Goal: Task Accomplishment & Management: Complete application form

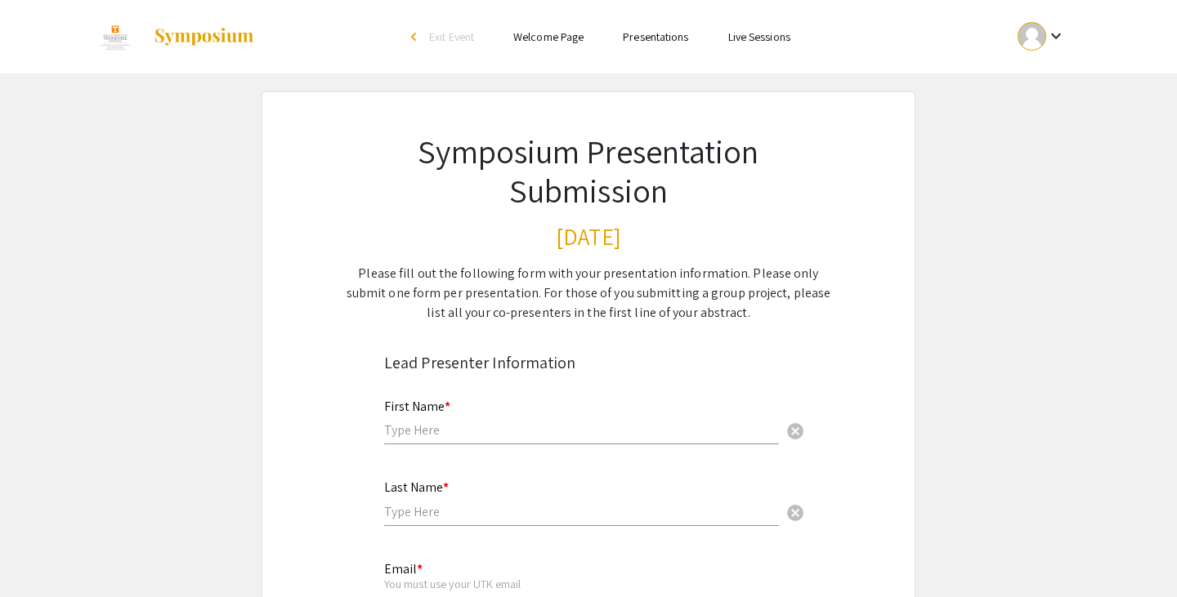
click at [541, 438] on input "text" at bounding box center [581, 430] width 395 height 17
type input "Jai"
type input "Mehta"
type input "[EMAIL_ADDRESS][DOMAIN_NAME]"
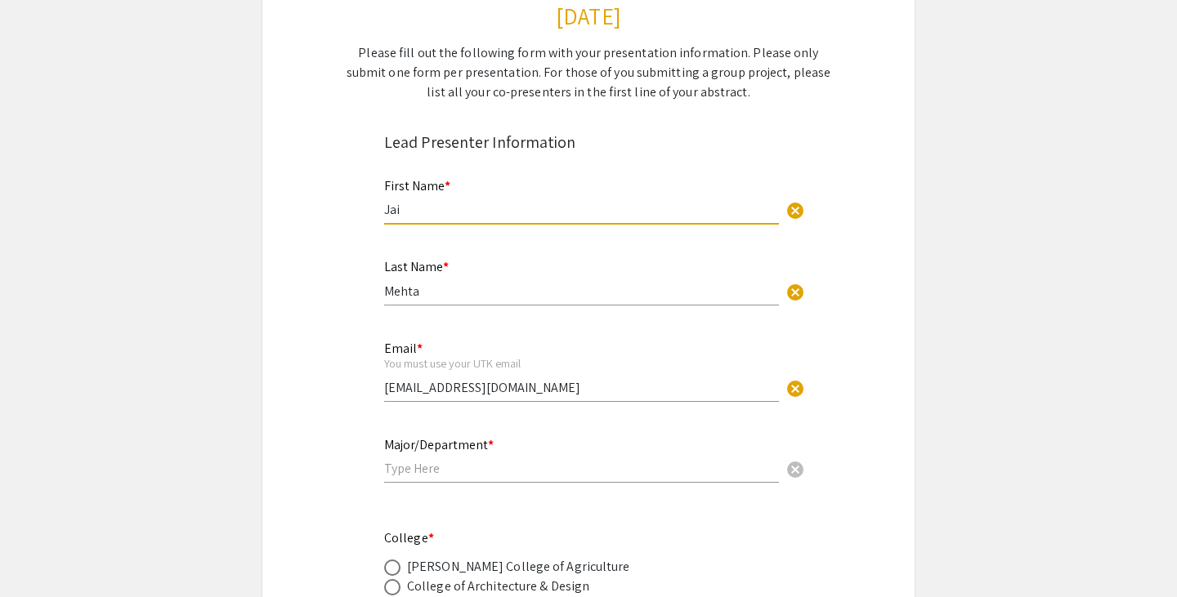
scroll to position [221, 0]
click at [539, 471] on input "text" at bounding box center [581, 467] width 395 height 17
type input "Computer Science, Department of Electrical Engineering and Computer Science"
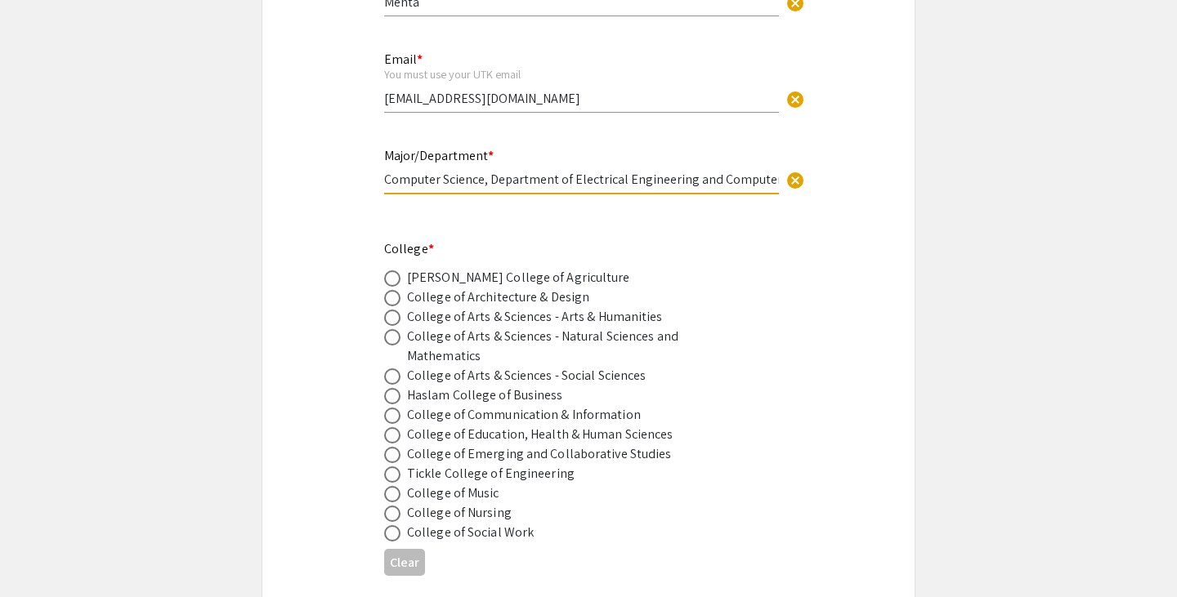
scroll to position [521, 0]
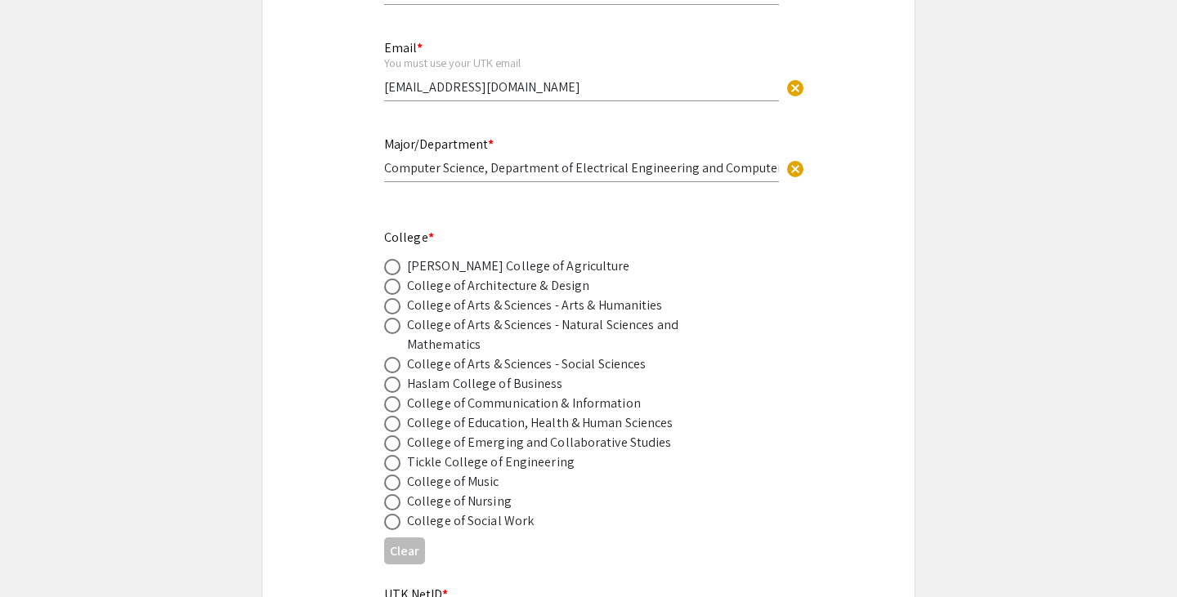
click at [492, 467] on div "Tickle College of Engineering" at bounding box center [491, 463] width 168 height 20
click at [392, 465] on span at bounding box center [392, 463] width 16 height 16
click at [392, 465] on input "radio" at bounding box center [392, 463] width 16 height 16
radio input "true"
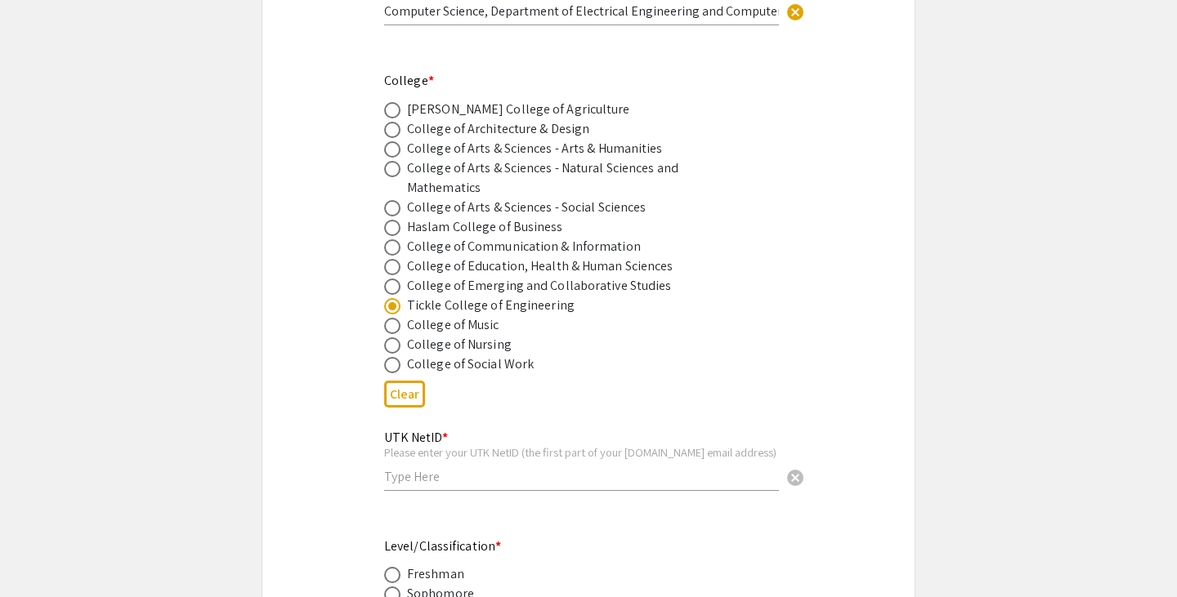
scroll to position [679, 0]
click at [418, 482] on input "text" at bounding box center [581, 475] width 395 height 17
type input "jmehta2"
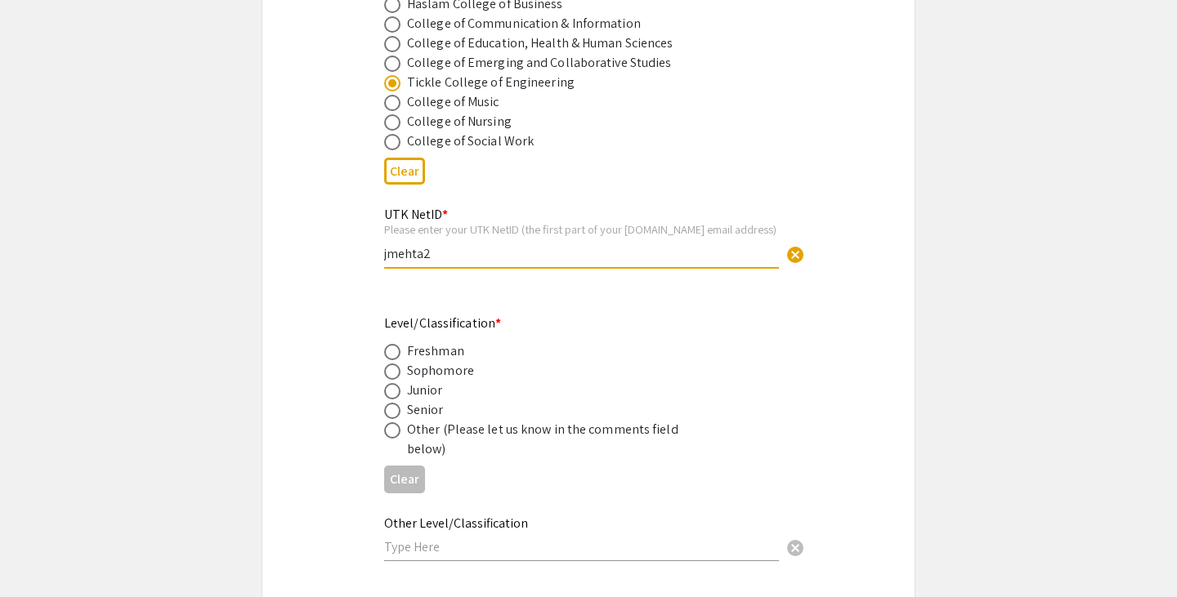
scroll to position [911, 0]
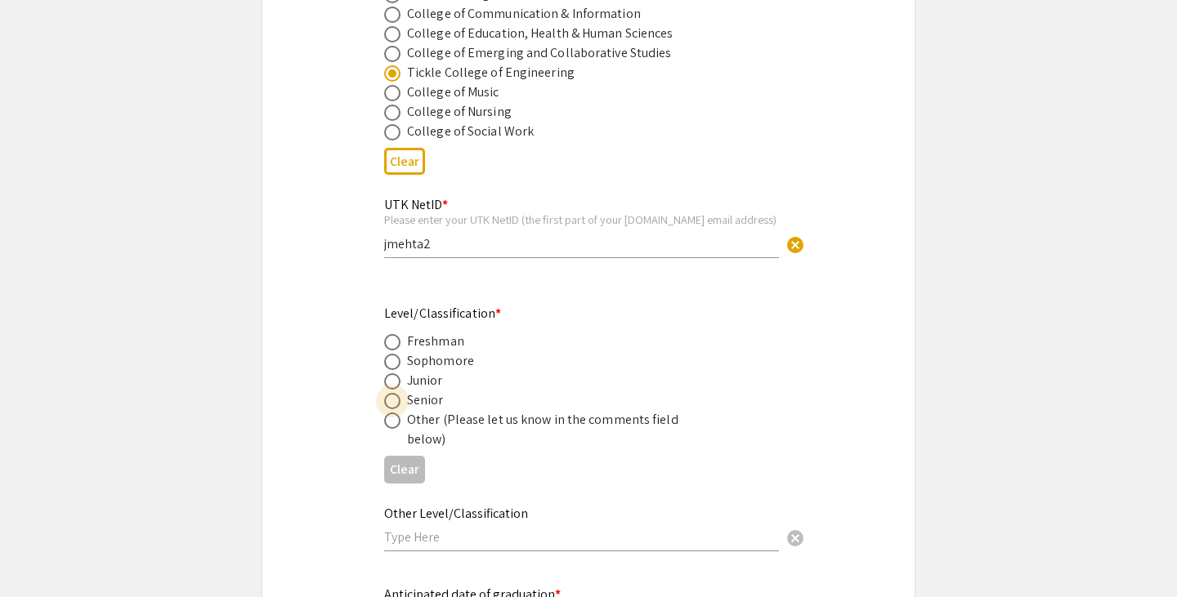
click at [396, 404] on span at bounding box center [392, 401] width 16 height 16
click at [396, 404] on input "radio" at bounding box center [392, 401] width 16 height 16
radio input "true"
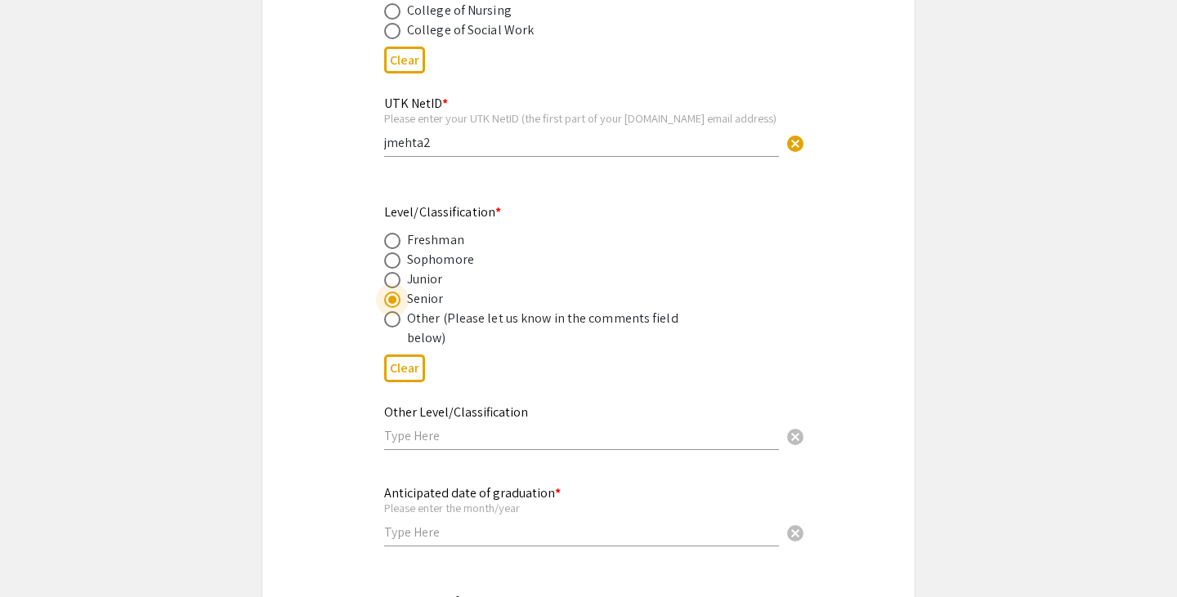
scroll to position [1123, 0]
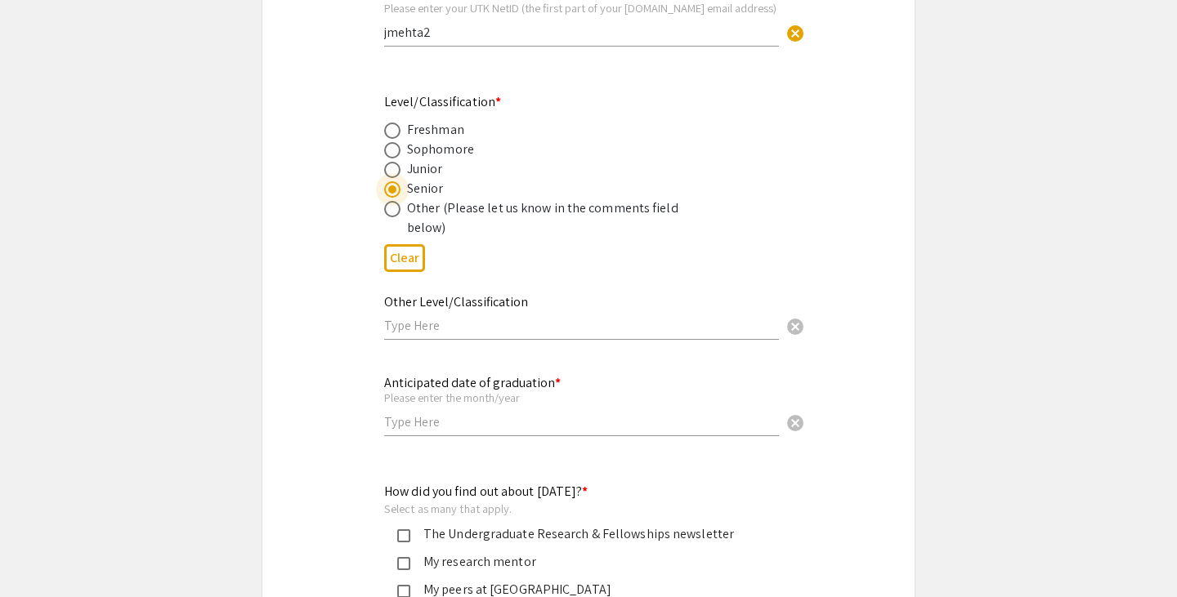
click at [445, 431] on input "text" at bounding box center [581, 422] width 395 height 17
type input "2027"
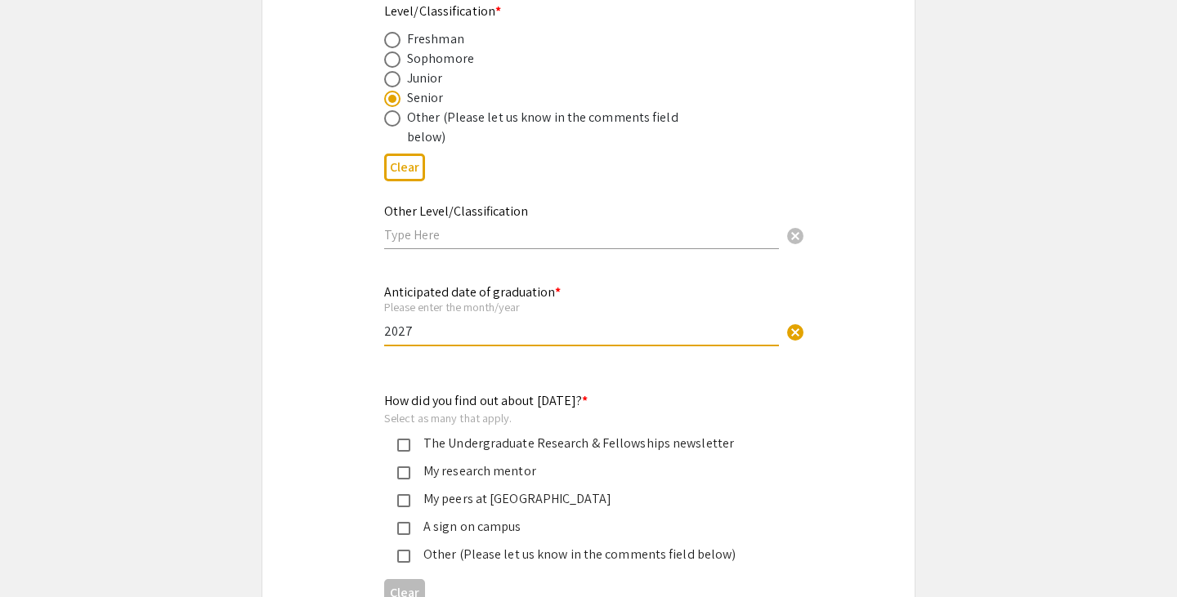
scroll to position [1250, 0]
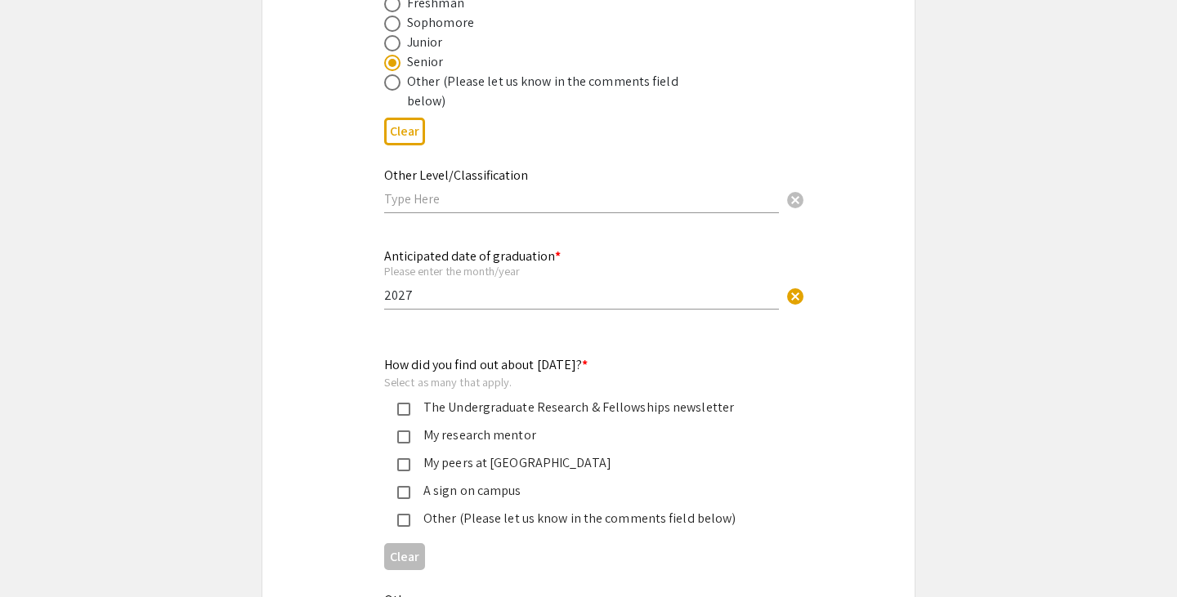
click at [409, 416] on mat-pseudo-checkbox at bounding box center [403, 409] width 13 height 13
click at [404, 472] on mat-pseudo-checkbox at bounding box center [403, 464] width 13 height 13
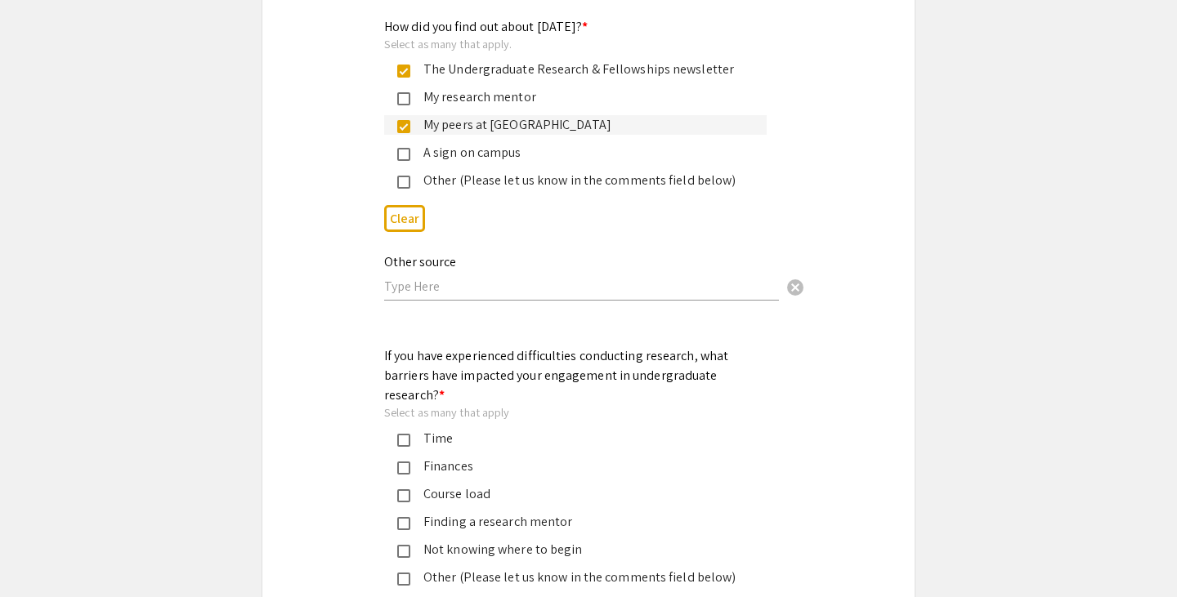
scroll to position [1673, 0]
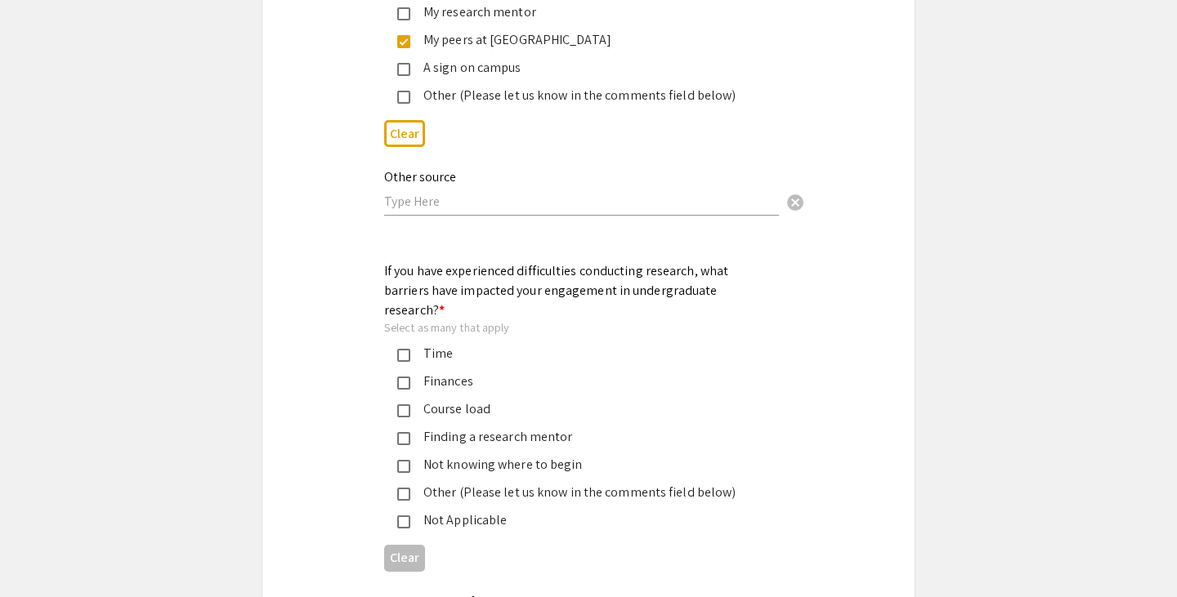
click at [491, 210] on input "text" at bounding box center [581, 201] width 395 height 17
type input "Undergraduate Research Ambassadors"
click at [459, 105] on div "Other (Please let us know in the comments field below)" at bounding box center [581, 96] width 343 height 20
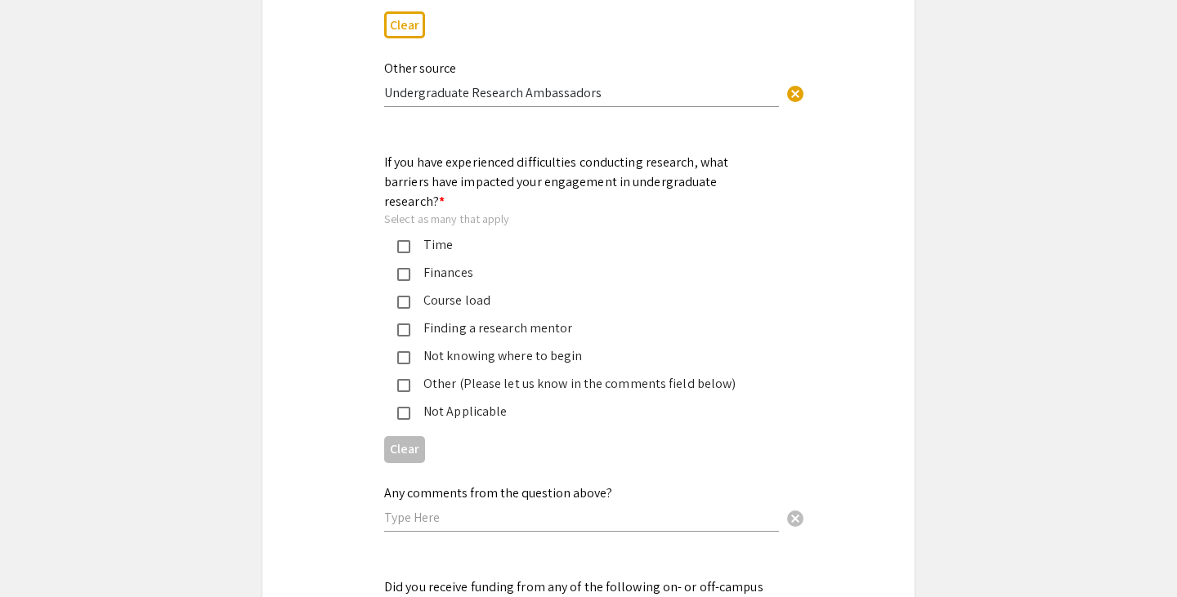
scroll to position [1785, 0]
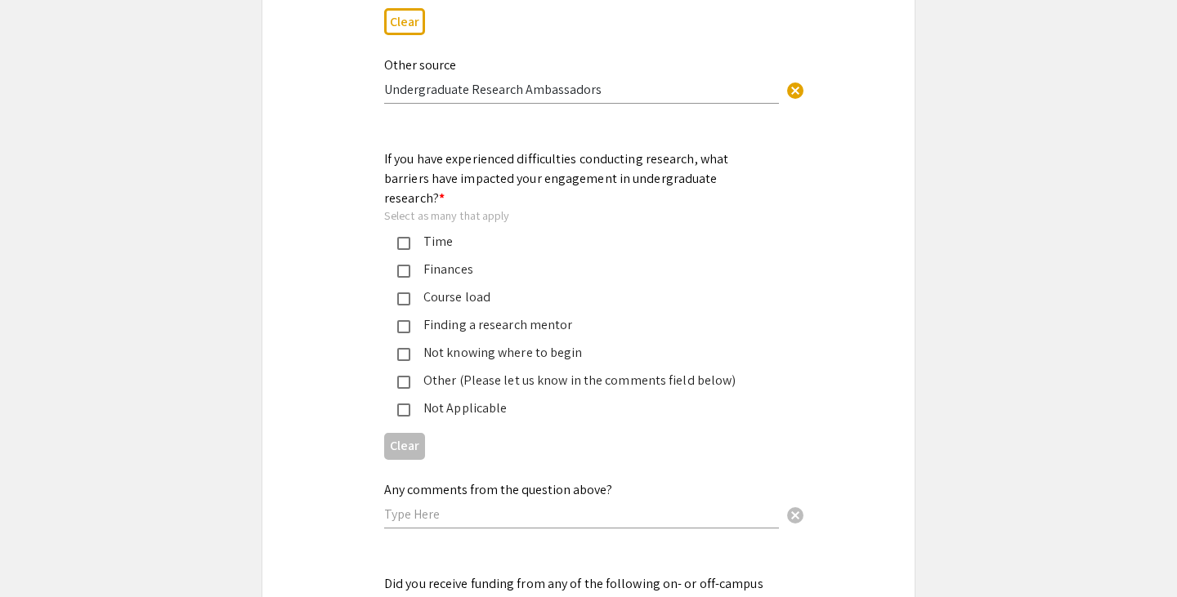
click at [436, 260] on div "Finances" at bounding box center [581, 270] width 343 height 20
click at [432, 232] on div "Time" at bounding box center [581, 242] width 343 height 20
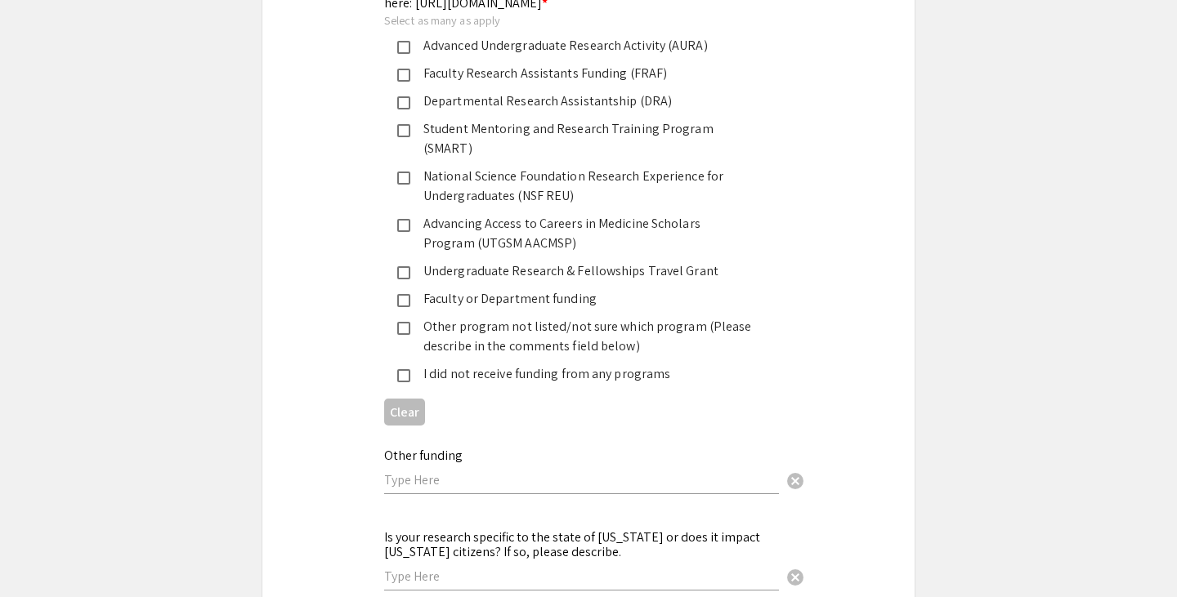
scroll to position [2474, 0]
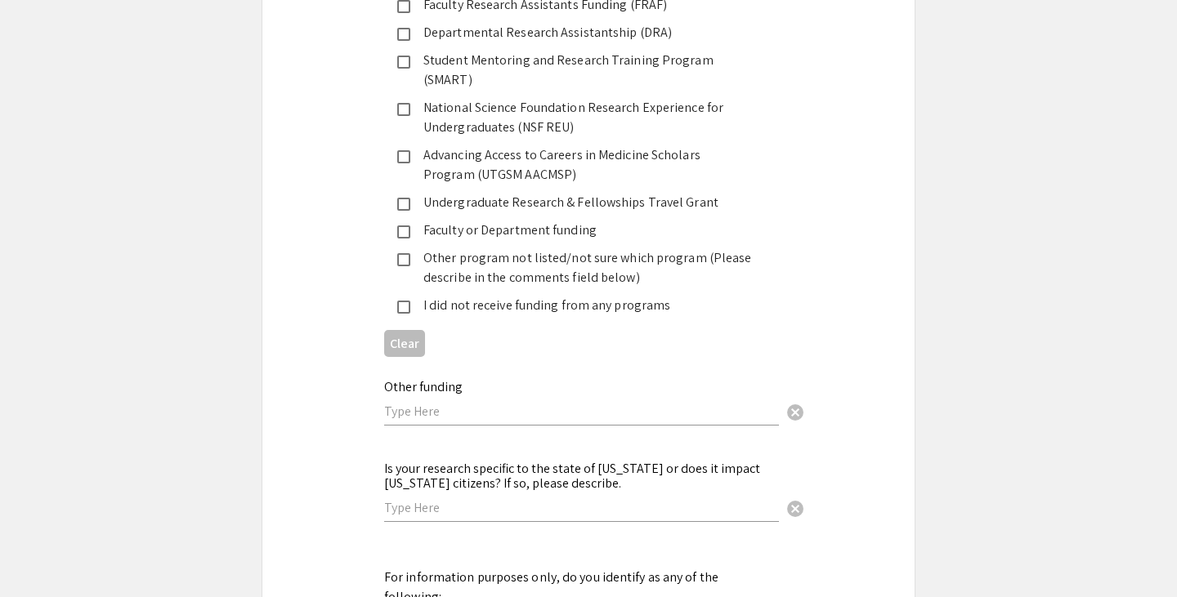
click at [516, 296] on div "I did not receive funding from any programs" at bounding box center [581, 306] width 343 height 20
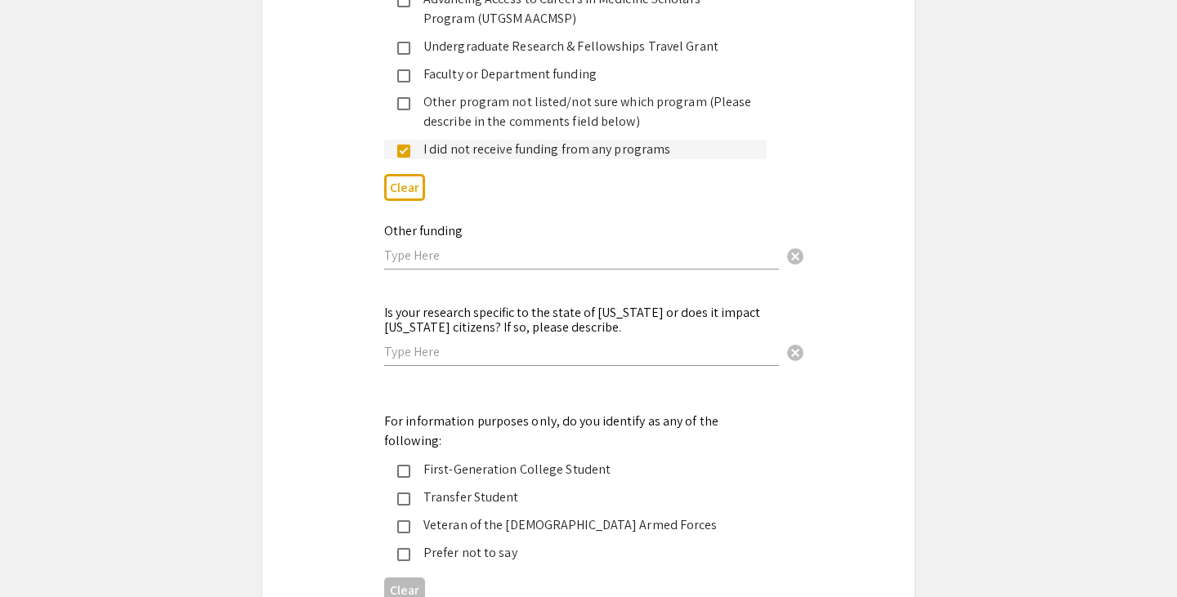
scroll to position [2635, 0]
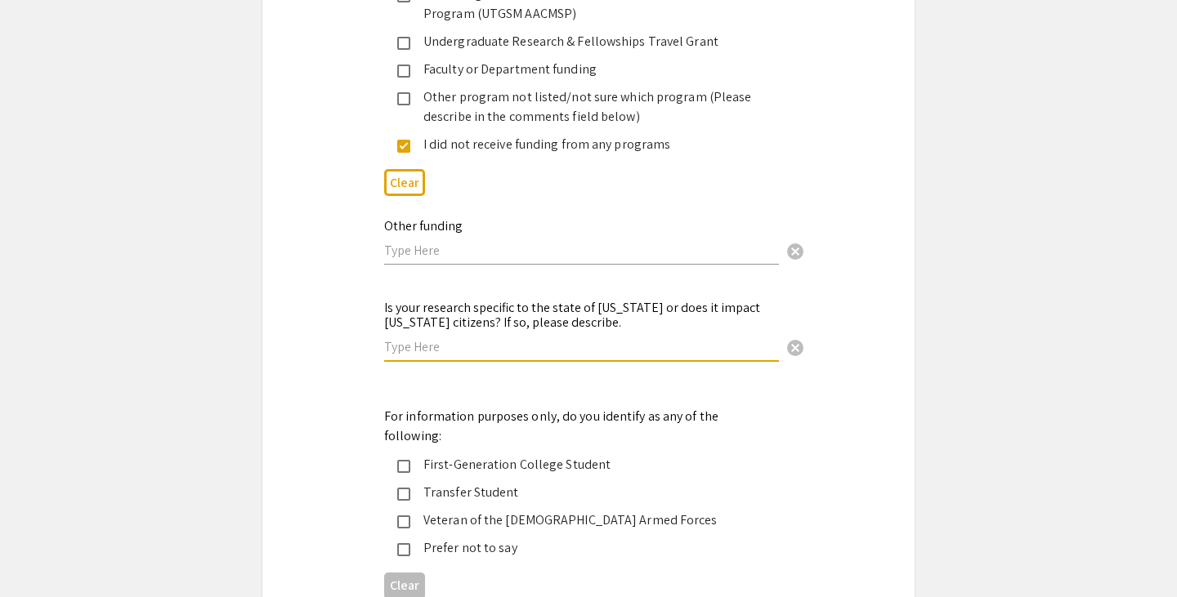
click at [584, 338] on input "text" at bounding box center [581, 346] width 395 height 17
type input "N/A"
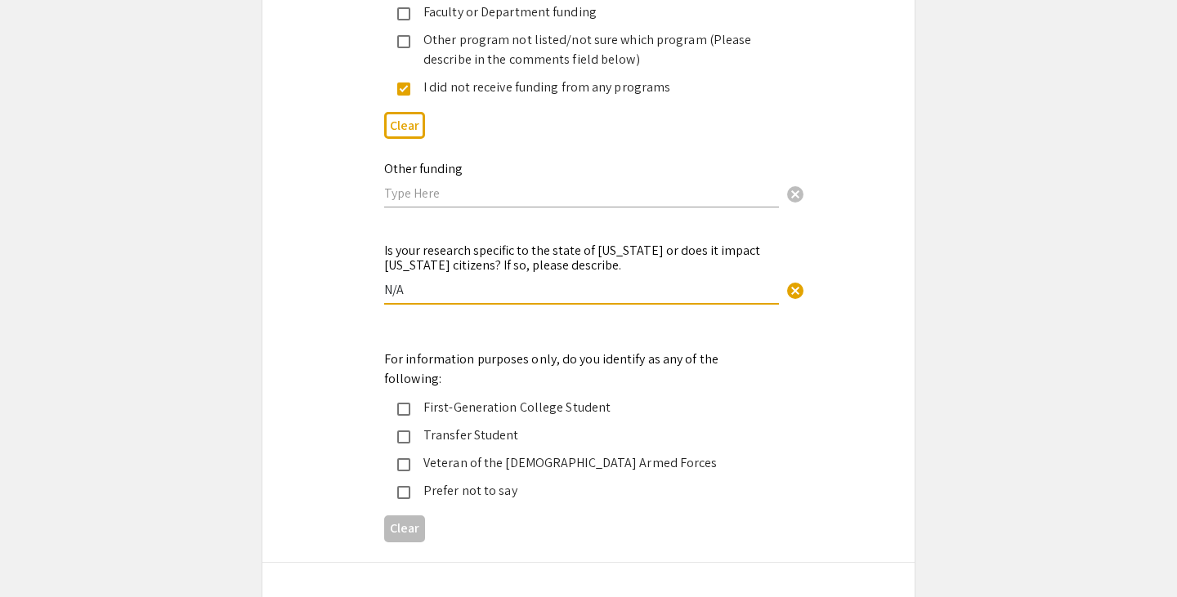
scroll to position [2693, 0]
click at [482, 349] on div "For information purposes only, do you identify as any of the following: First-G…" at bounding box center [575, 424] width 382 height 151
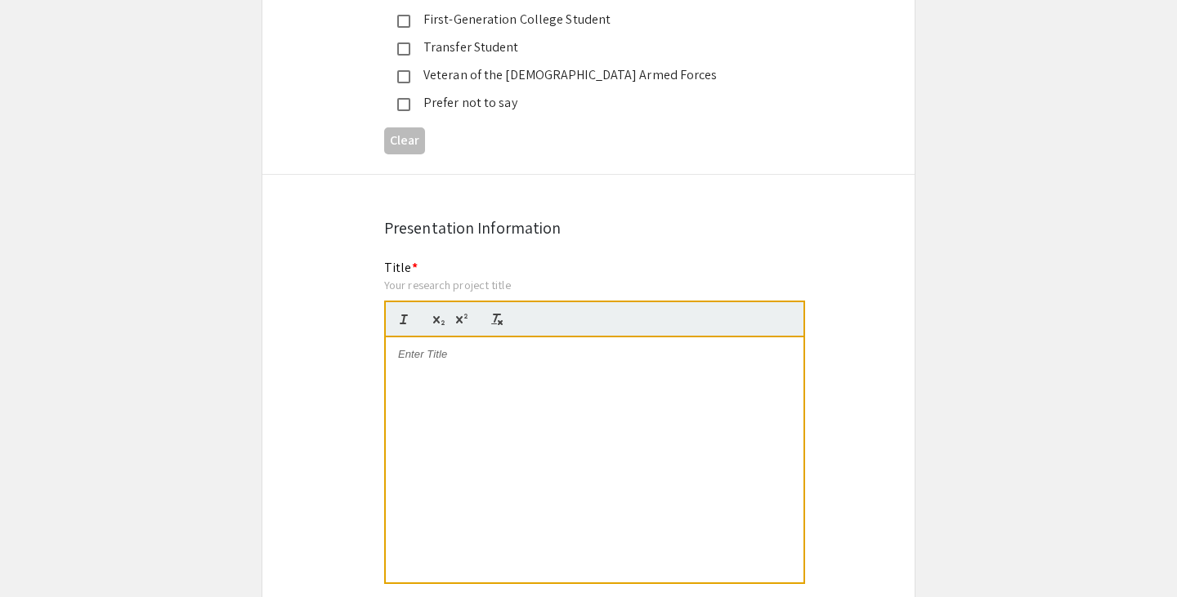
click at [467, 351] on div at bounding box center [595, 460] width 418 height 245
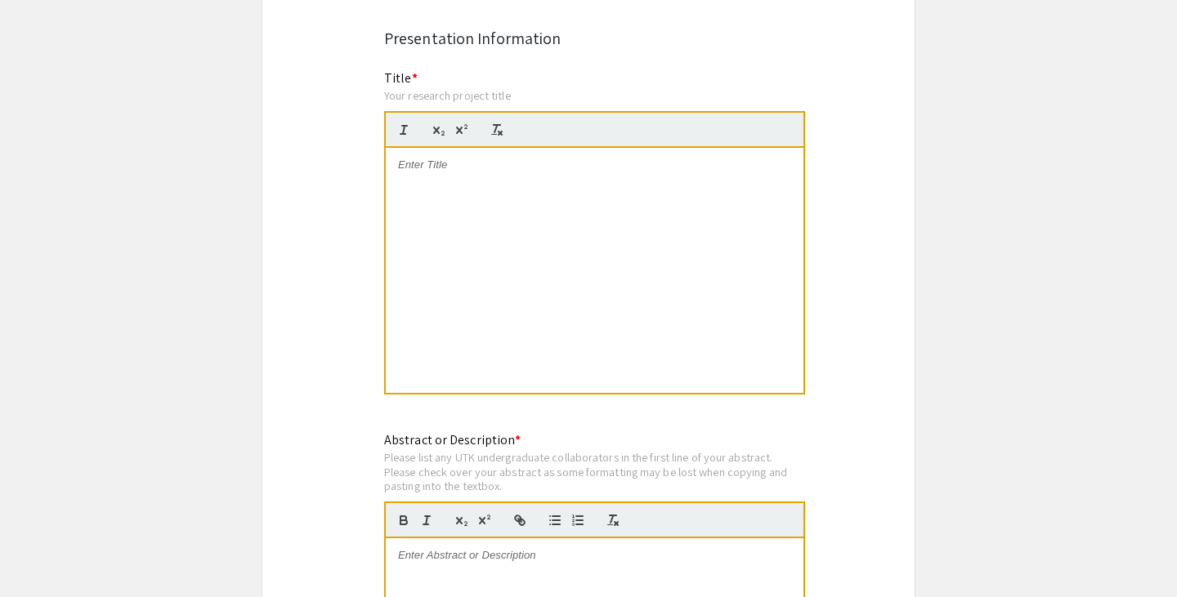
scroll to position [3269, 0]
click at [556, 217] on div at bounding box center [595, 271] width 418 height 245
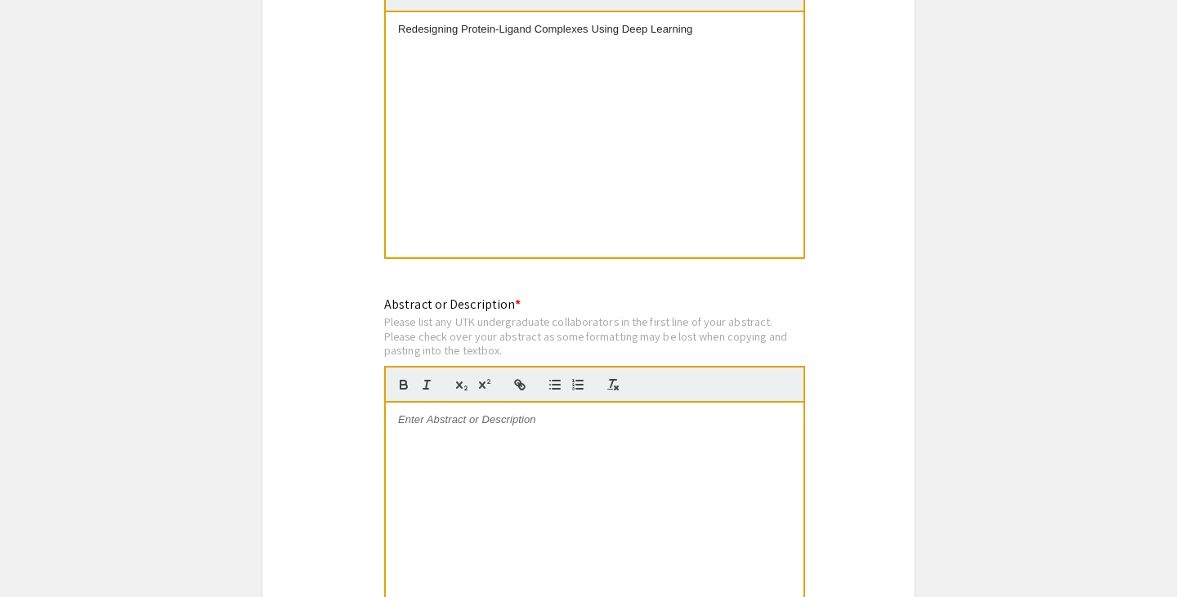
scroll to position [3503, 0]
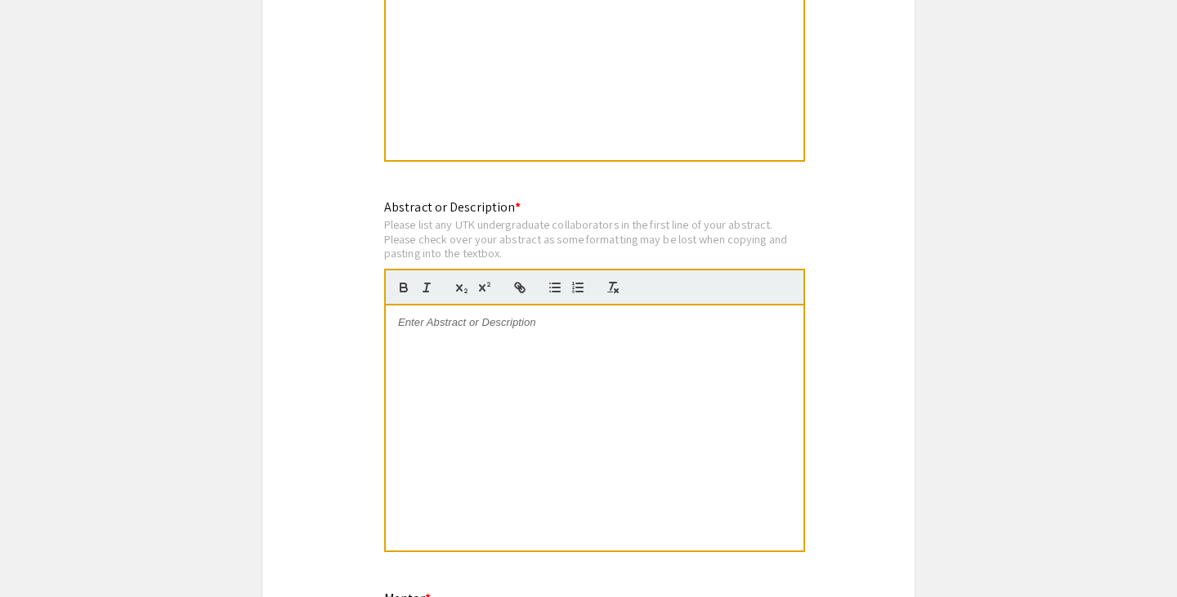
click at [654, 404] on div at bounding box center [595, 428] width 418 height 245
paste div
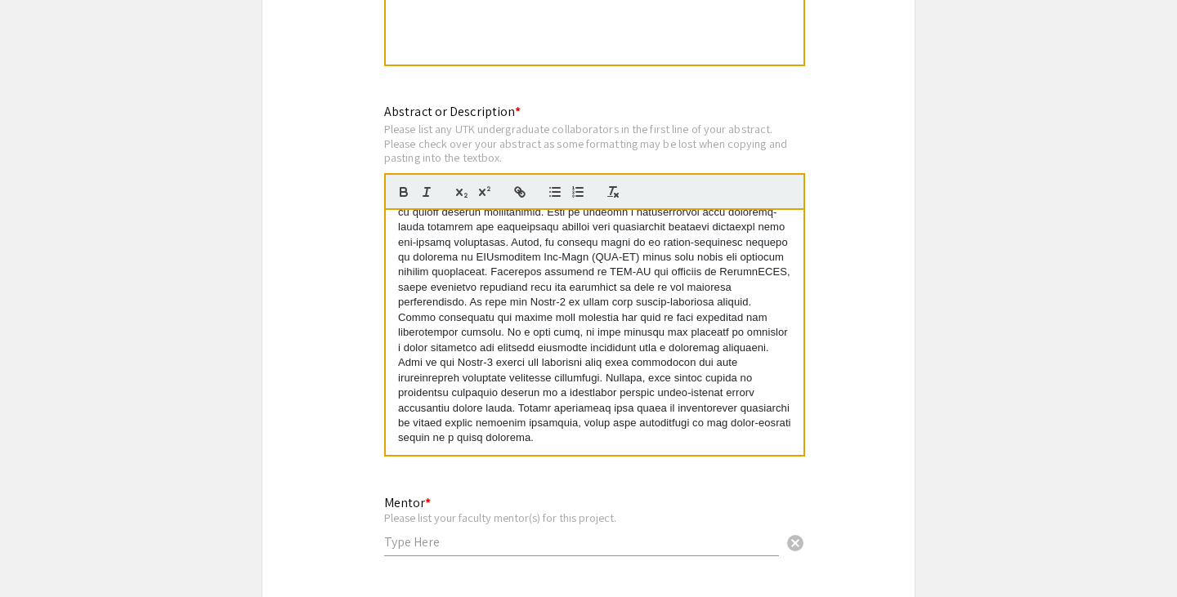
scroll to position [3664, 0]
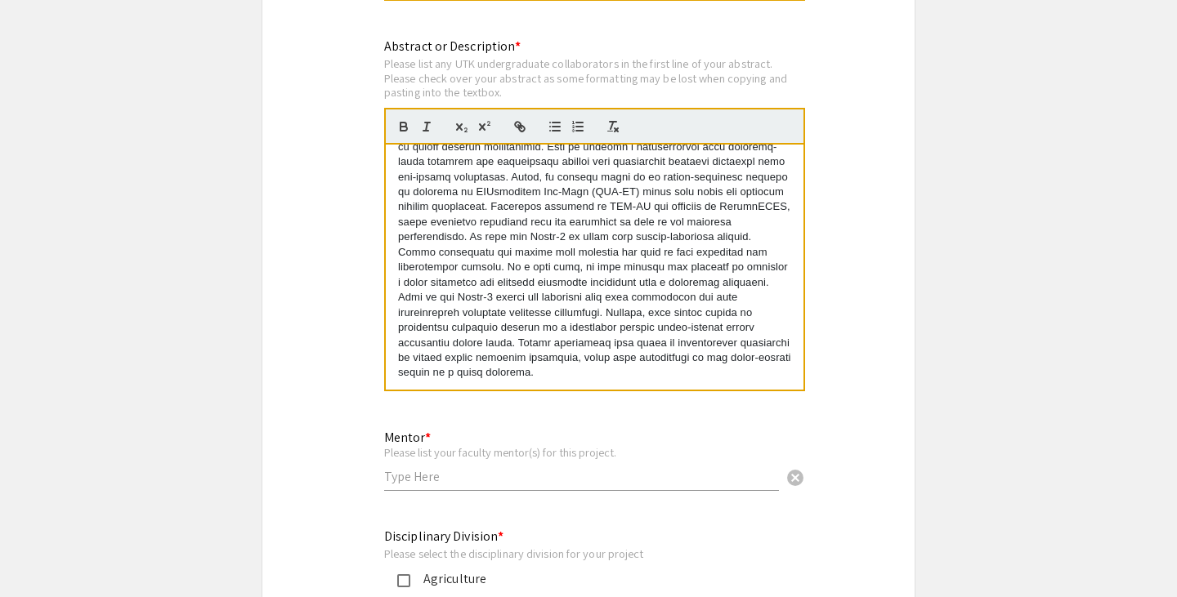
click at [669, 468] on input "text" at bounding box center [581, 476] width 395 height 17
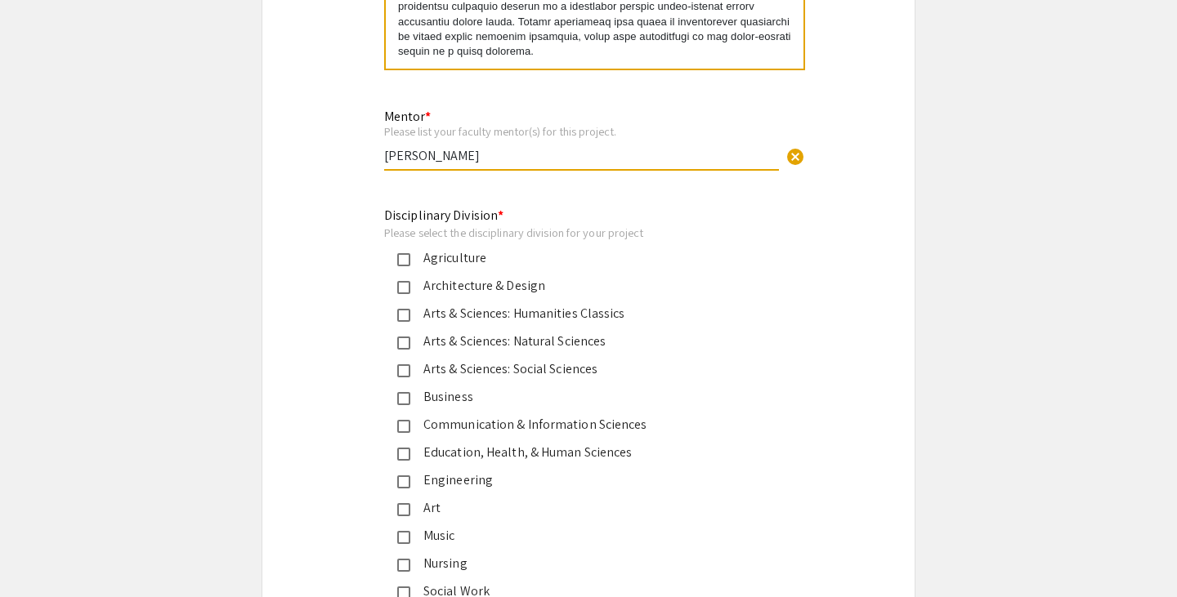
scroll to position [4055, 0]
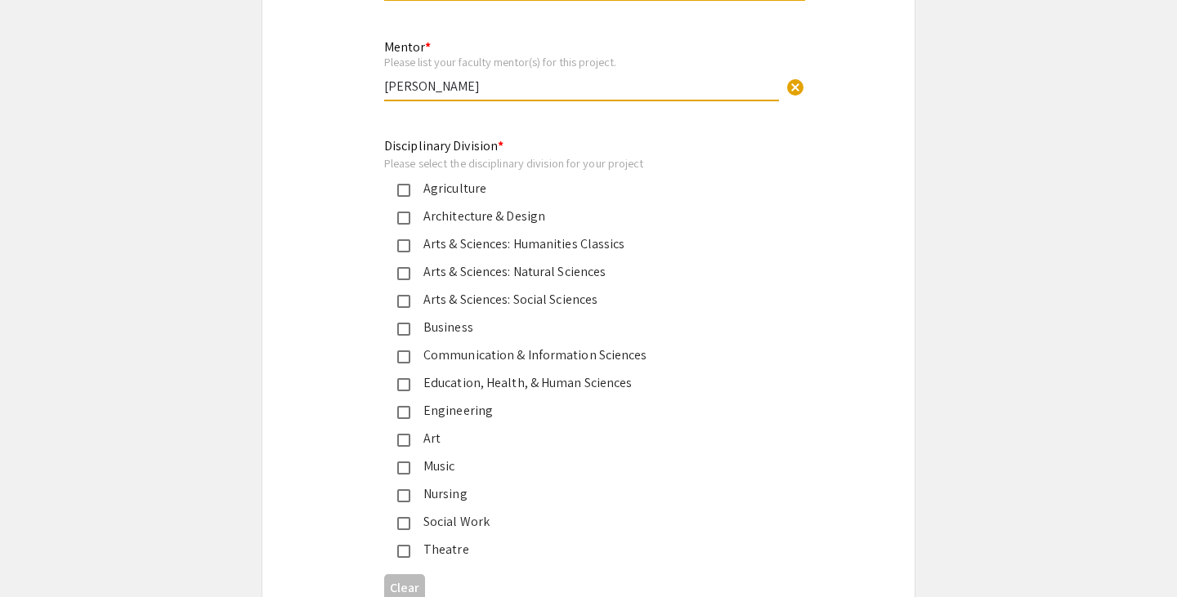
type input "[PERSON_NAME]"
click at [633, 262] on div "Arts & Sciences: Natural Sciences" at bounding box center [581, 272] width 343 height 20
click at [501, 401] on div "Engineering" at bounding box center [581, 411] width 343 height 20
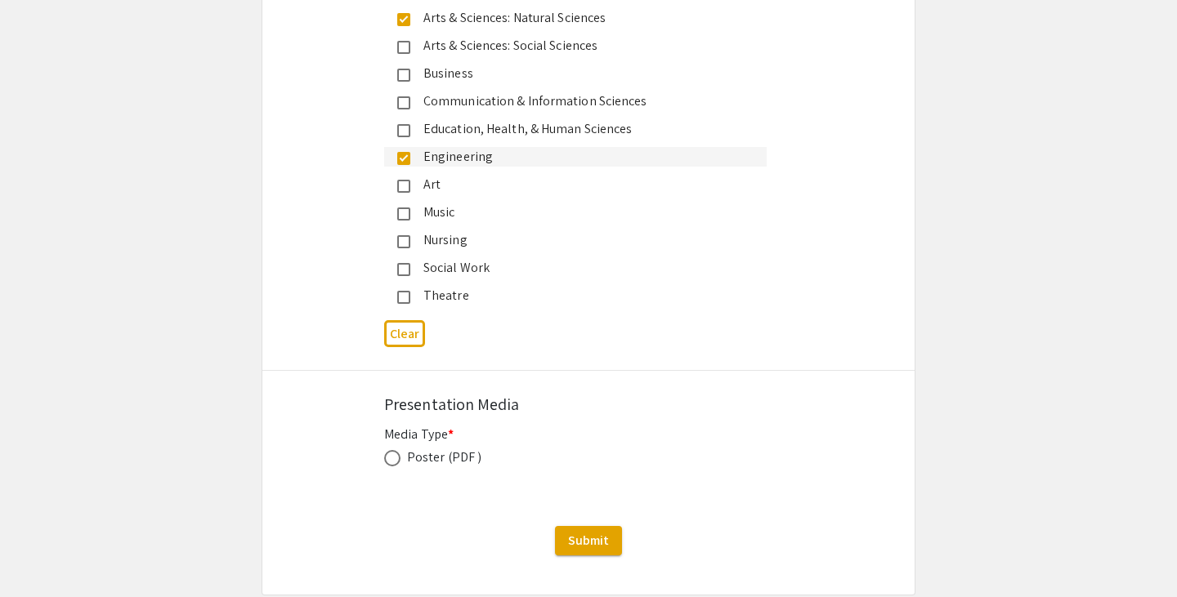
scroll to position [4338, 0]
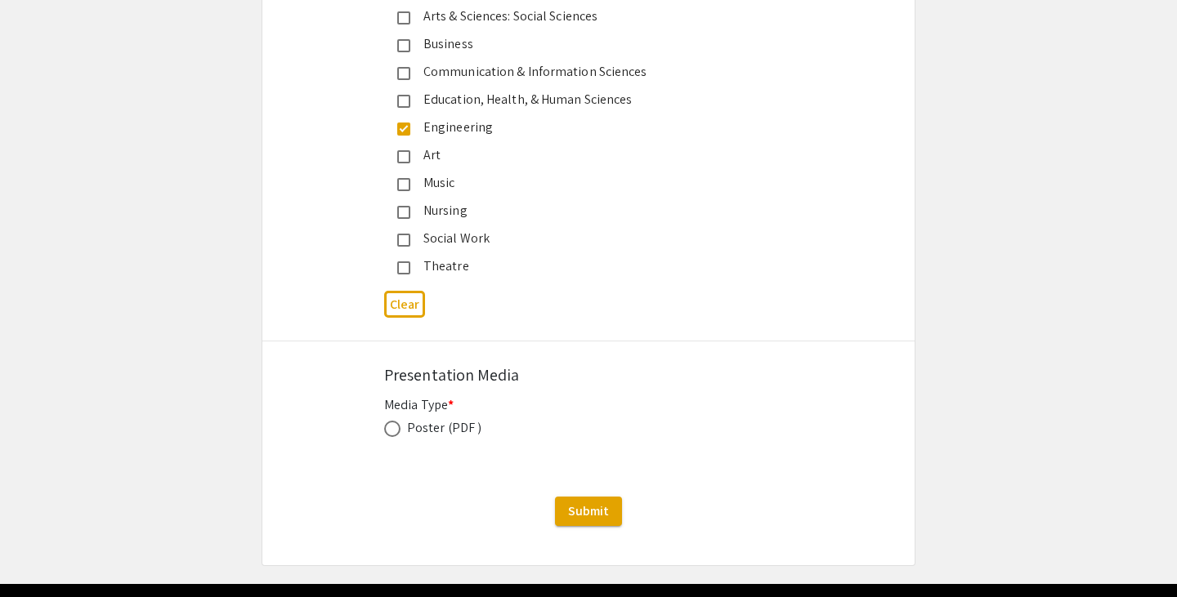
click at [398, 421] on span at bounding box center [392, 429] width 16 height 16
click at [398, 421] on input "radio" at bounding box center [392, 429] width 16 height 16
radio input "true"
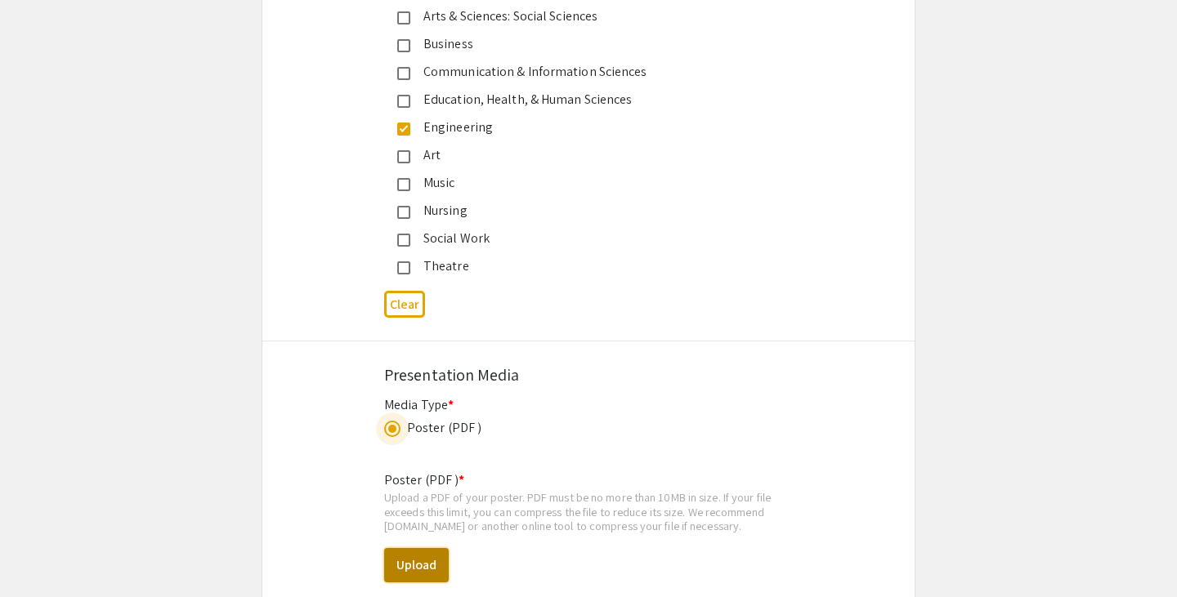
click at [428, 548] on button "Upload" at bounding box center [416, 565] width 65 height 34
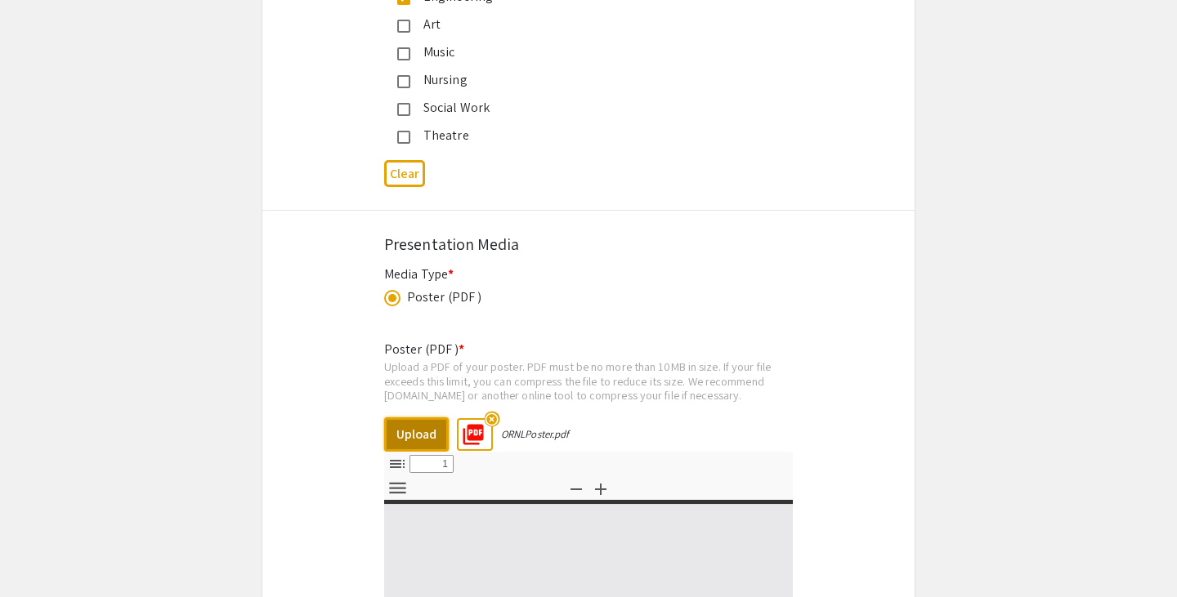
select select "custom"
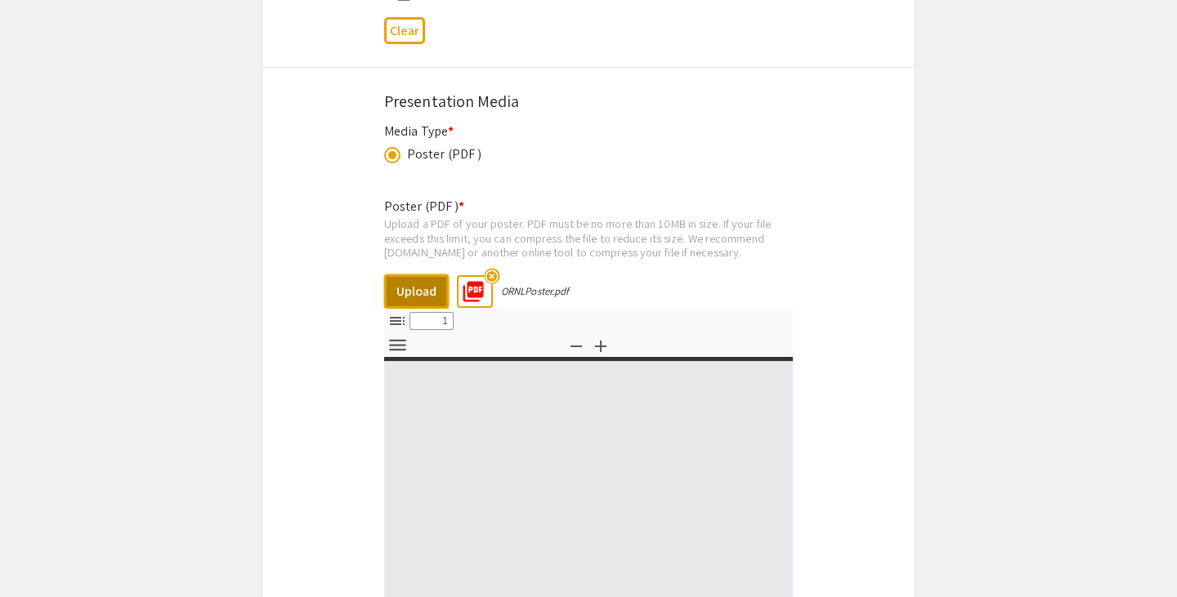
type input "0"
select select "custom"
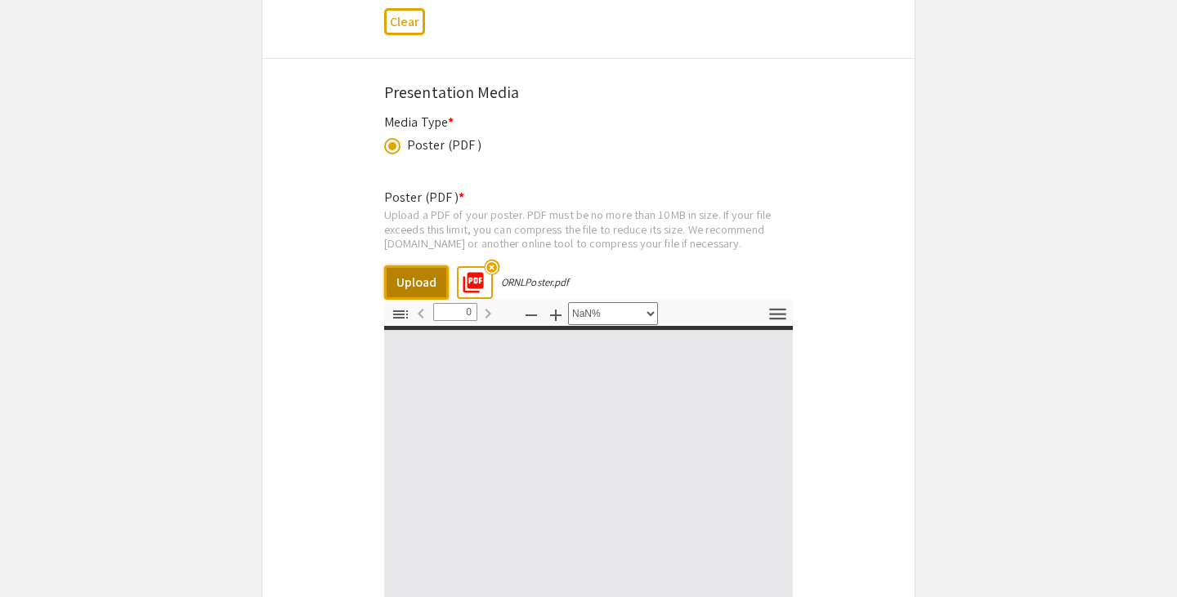
scroll to position [4672, 0]
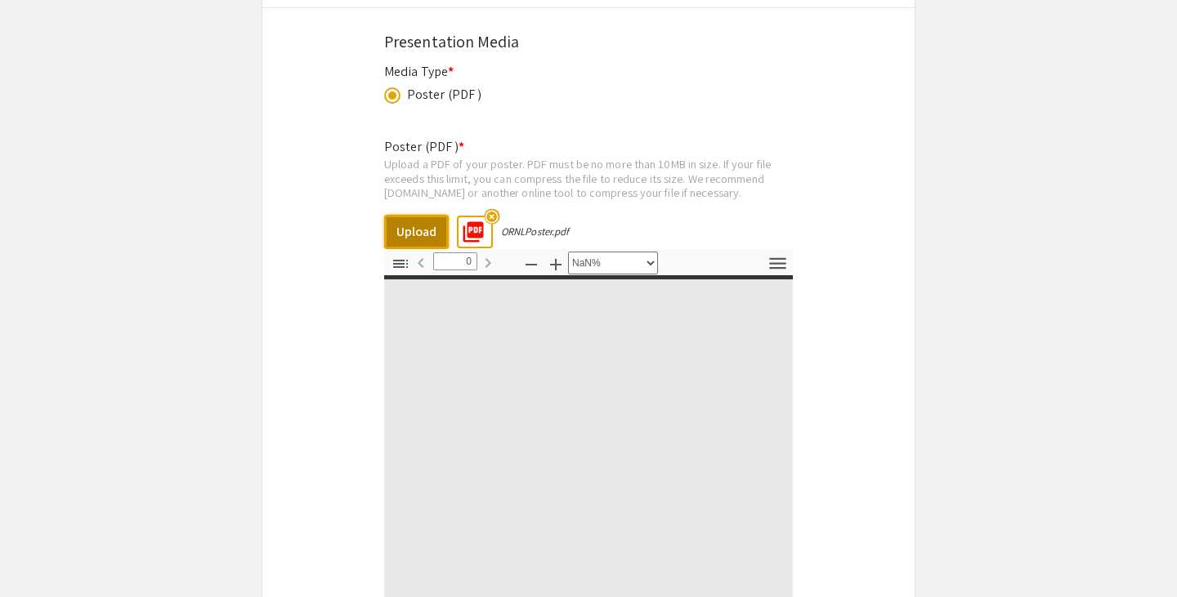
type input "1"
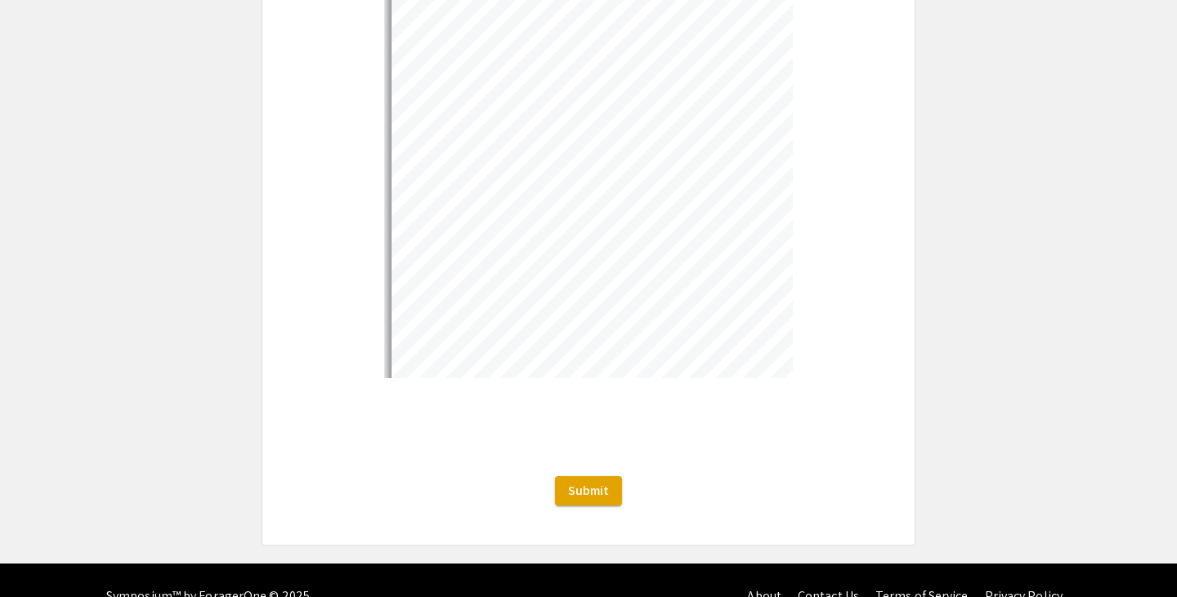
scroll to position [0, 0]
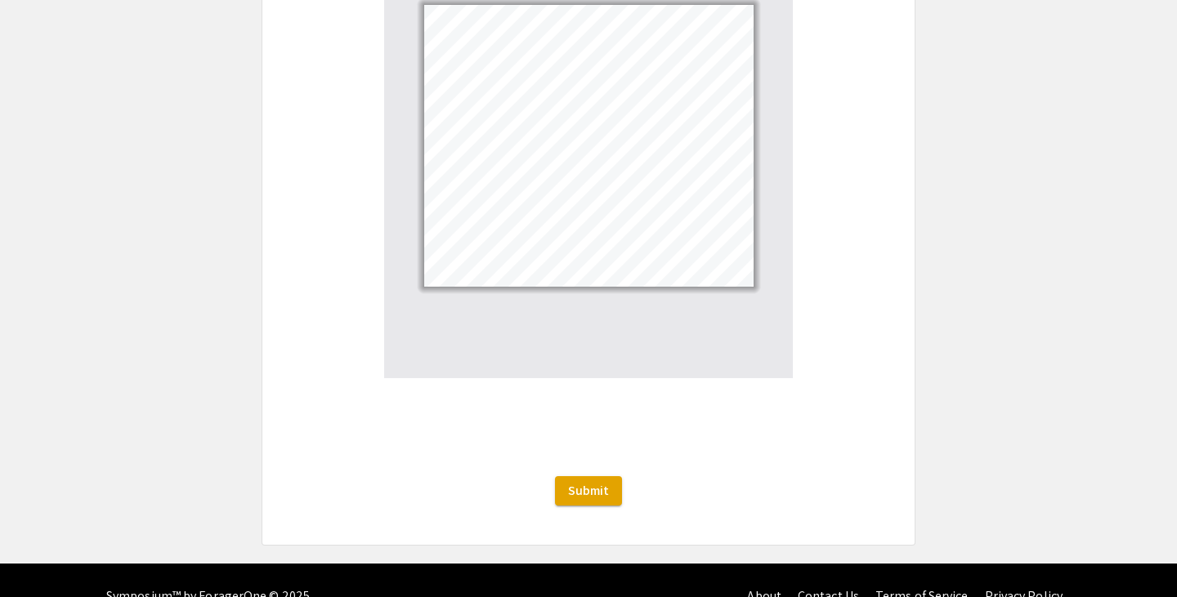
click at [552, 401] on div "Poster (PDF ) * Upload a PDF of your poster. PDF must be no more than 10MB in s…" at bounding box center [588, 141] width 409 height 593
select select "custom"
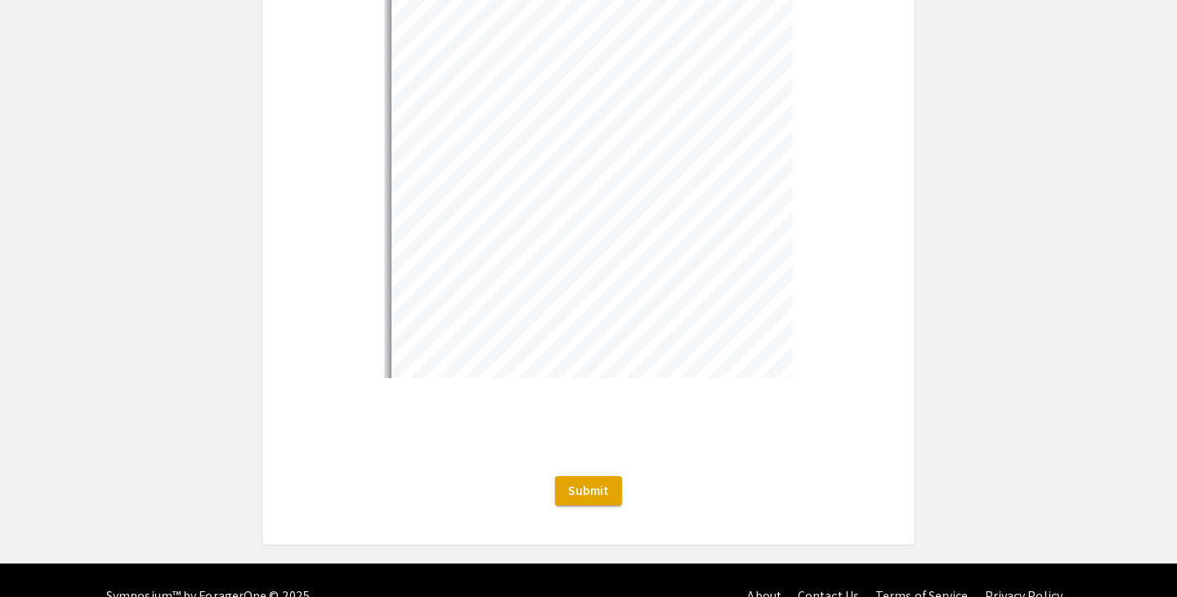
scroll to position [13, 265]
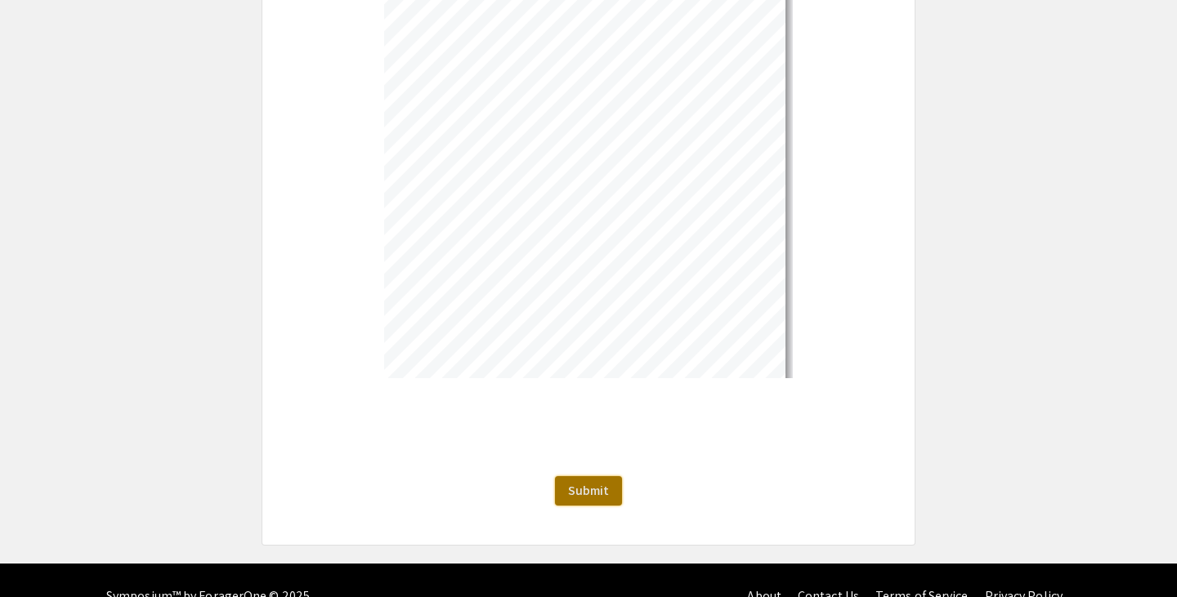
click at [606, 482] on span "Submit" at bounding box center [588, 490] width 41 height 17
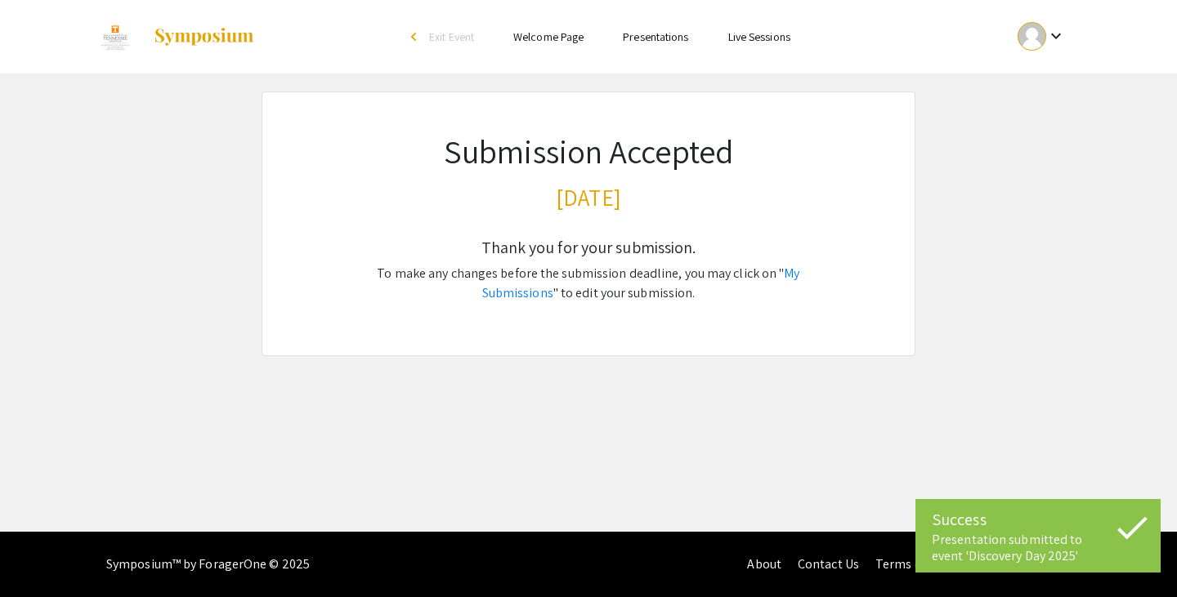
scroll to position [0, 0]
